Goal: Task Accomplishment & Management: Manage account settings

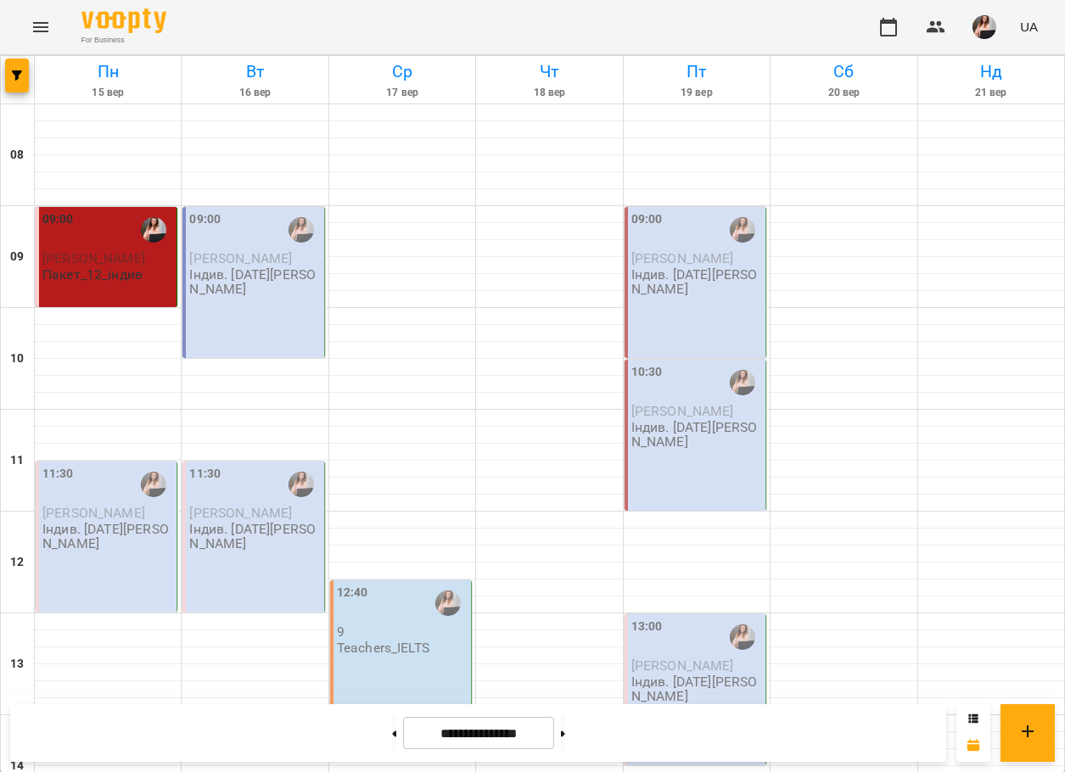
scroll to position [85, 0]
click at [118, 506] on p "[PERSON_NAME]" at bounding box center [107, 513] width 131 height 14
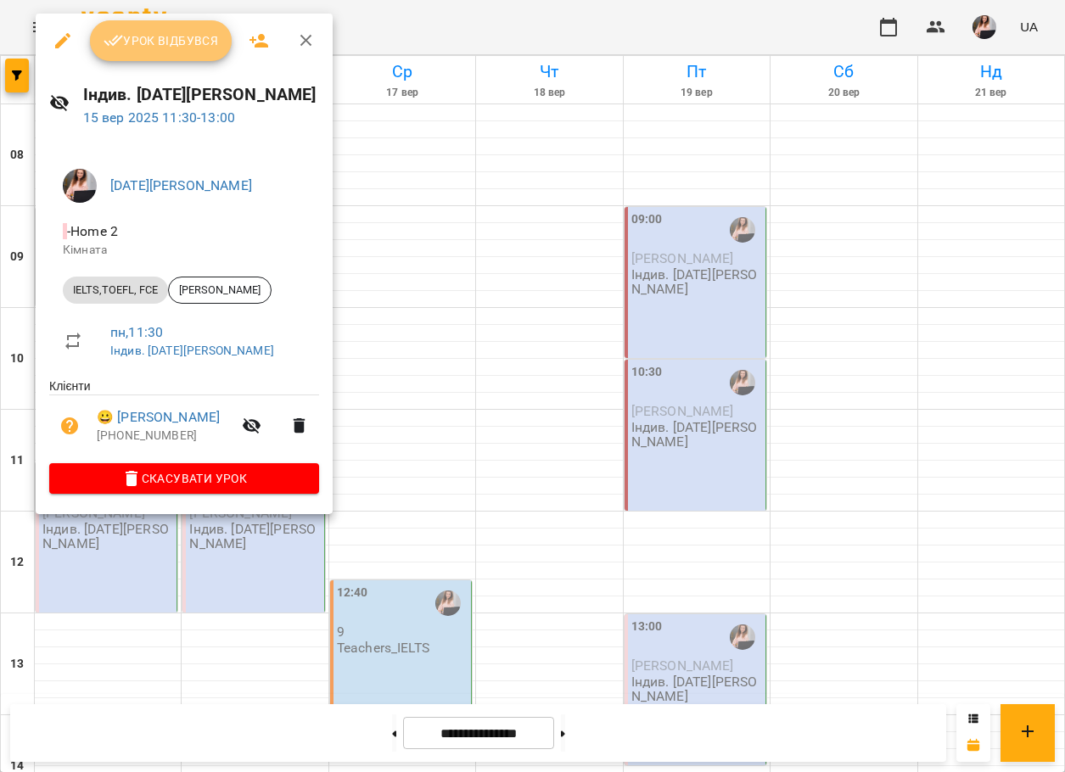
click at [154, 47] on span "Урок відбувся" at bounding box center [160, 41] width 115 height 20
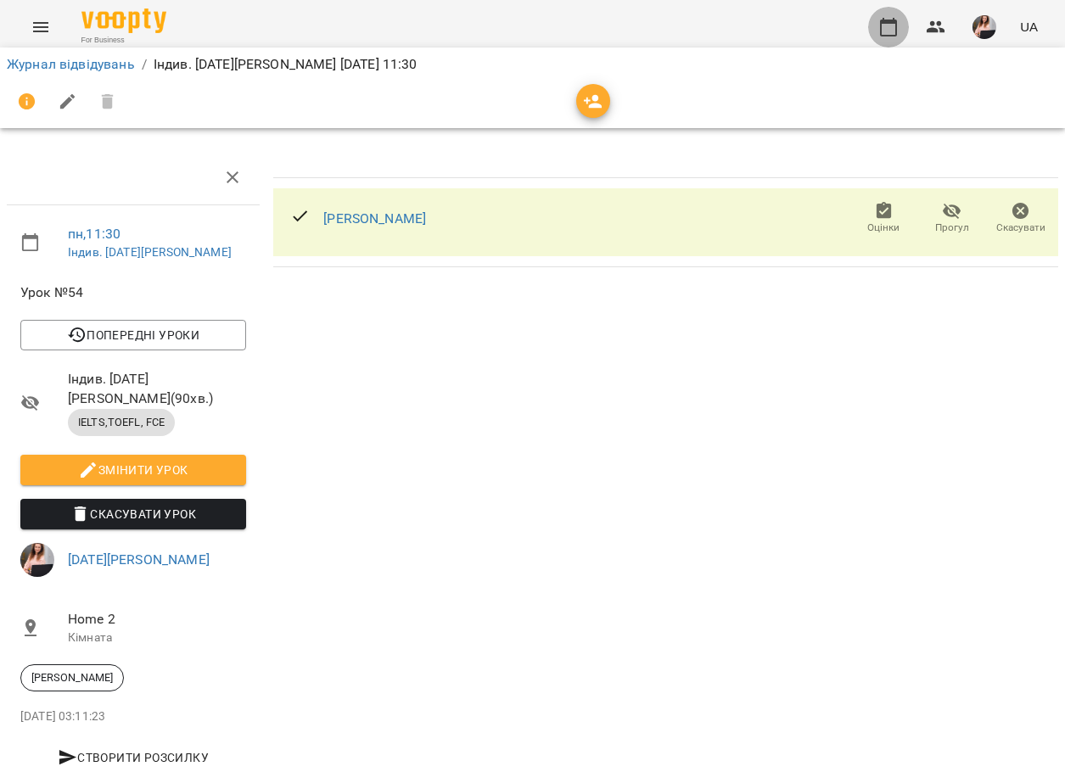
click at [889, 31] on icon "button" at bounding box center [888, 27] width 20 height 20
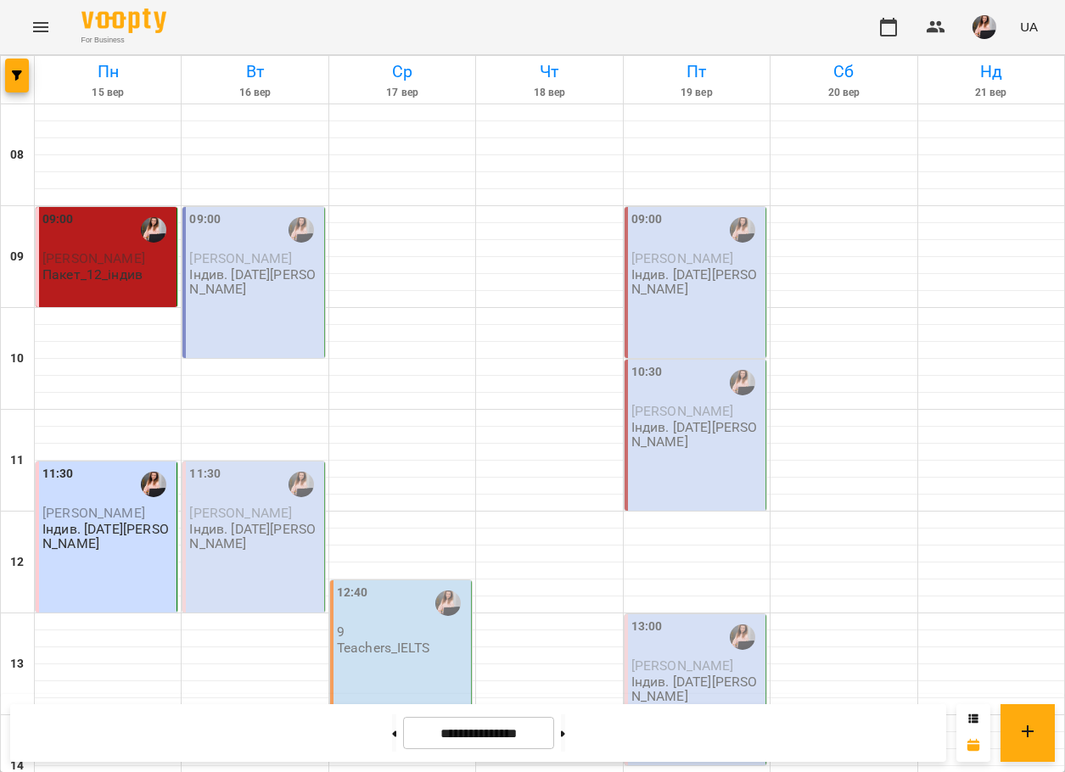
scroll to position [594, 0]
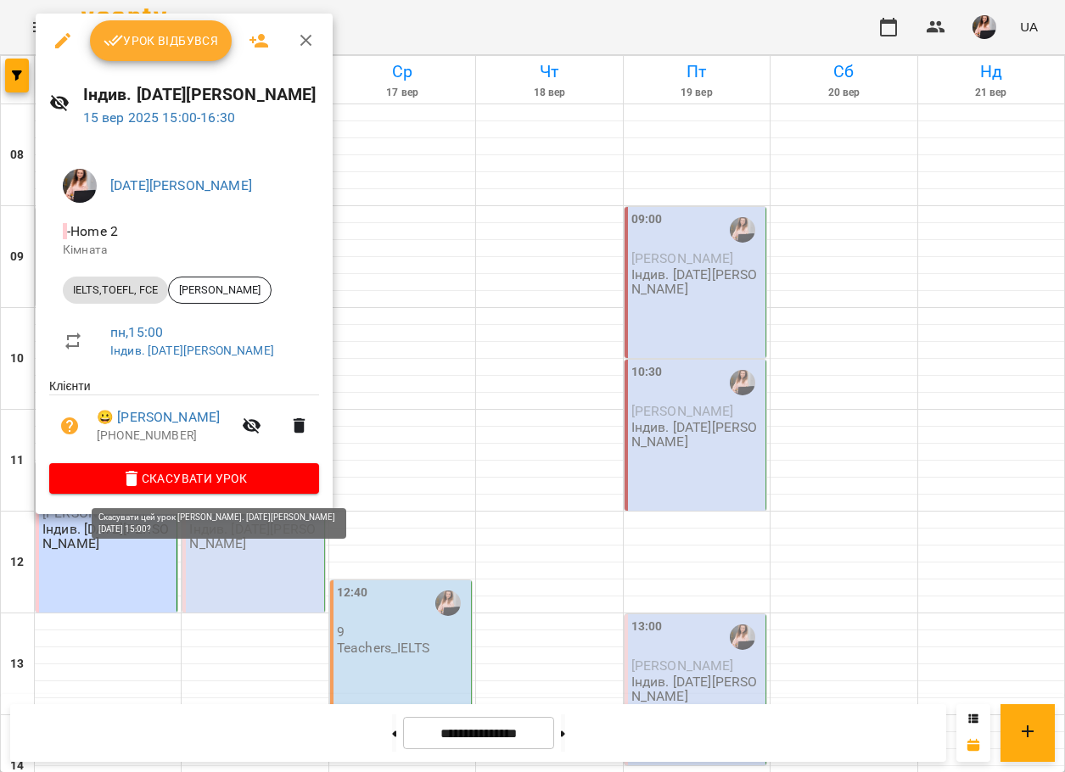
click at [204, 473] on span "Скасувати Урок" at bounding box center [184, 478] width 243 height 20
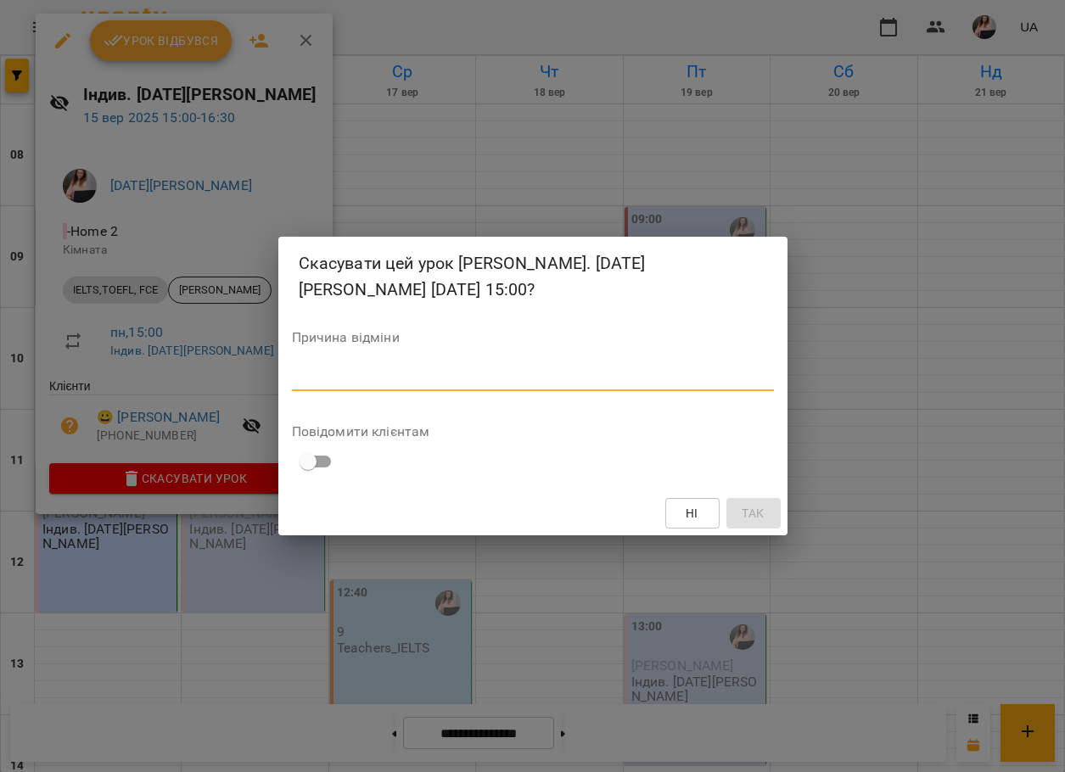
click at [372, 379] on textarea at bounding box center [533, 377] width 482 height 16
type textarea "**********"
click at [757, 514] on span "Так" at bounding box center [752, 513] width 22 height 20
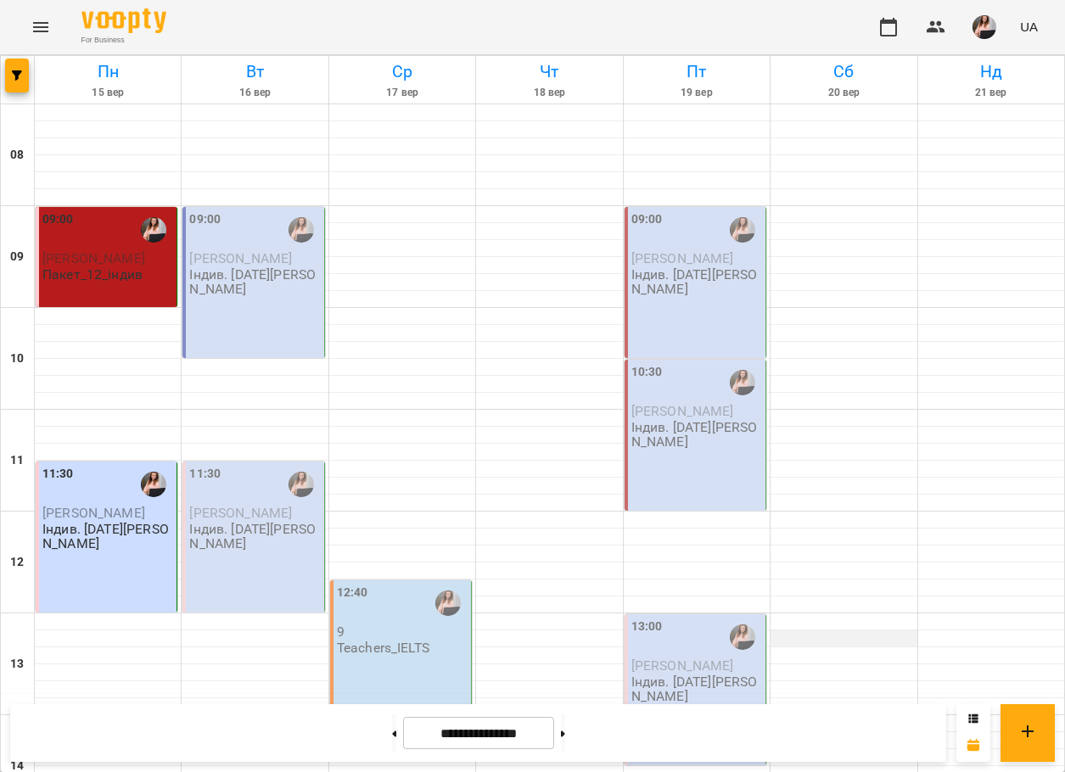
scroll to position [254, 0]
